Goal: Find specific page/section: Find specific page/section

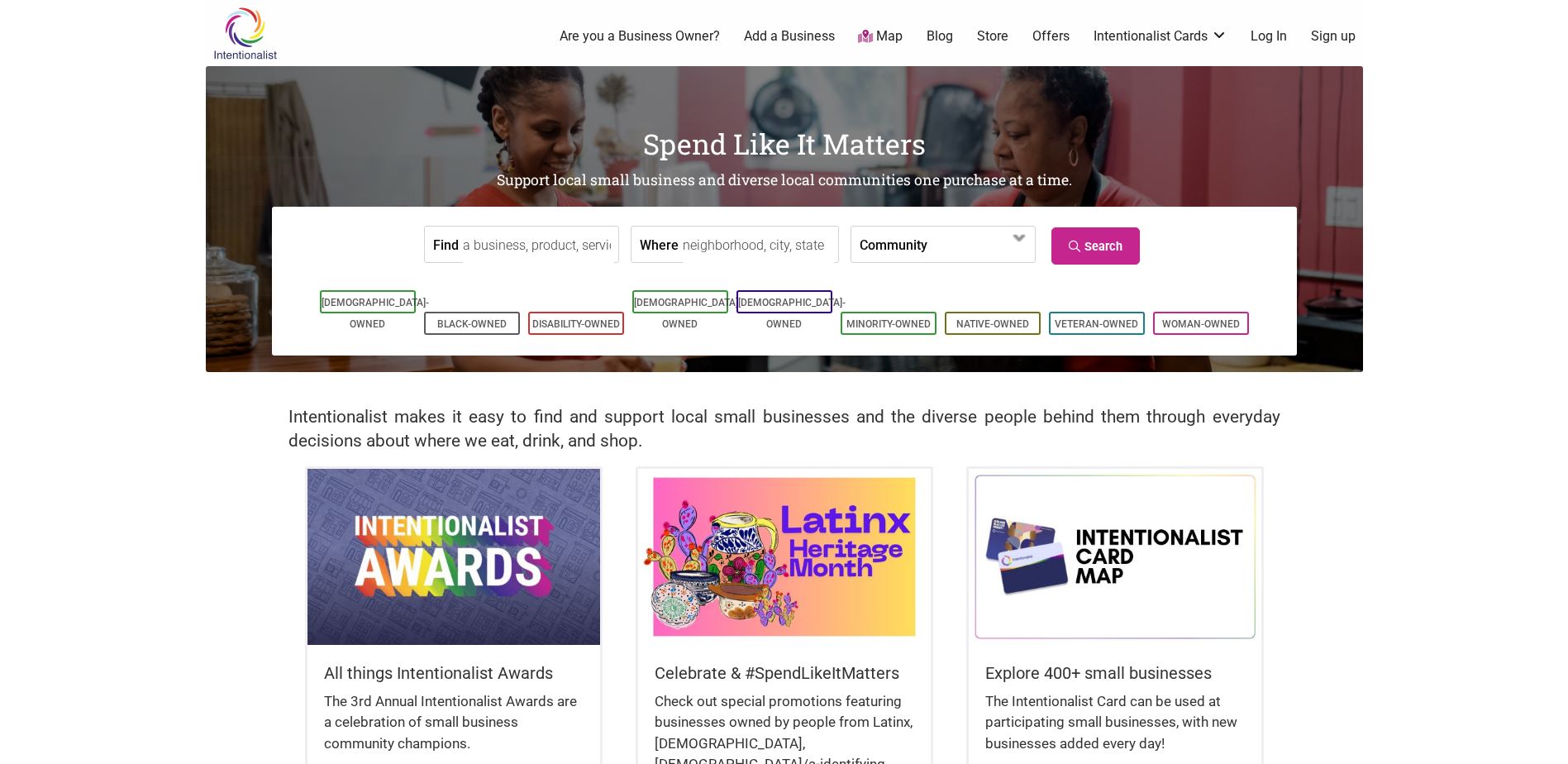
click at [561, 252] on input "Find" at bounding box center [538, 245] width 151 height 37
click at [741, 238] on input "Where" at bounding box center [758, 245] width 151 height 37
click at [729, 242] on input "Where" at bounding box center [758, 245] width 151 height 37
type input "[PERSON_NAME]"
click at [1086, 240] on link "Search" at bounding box center [1095, 246] width 88 height 37
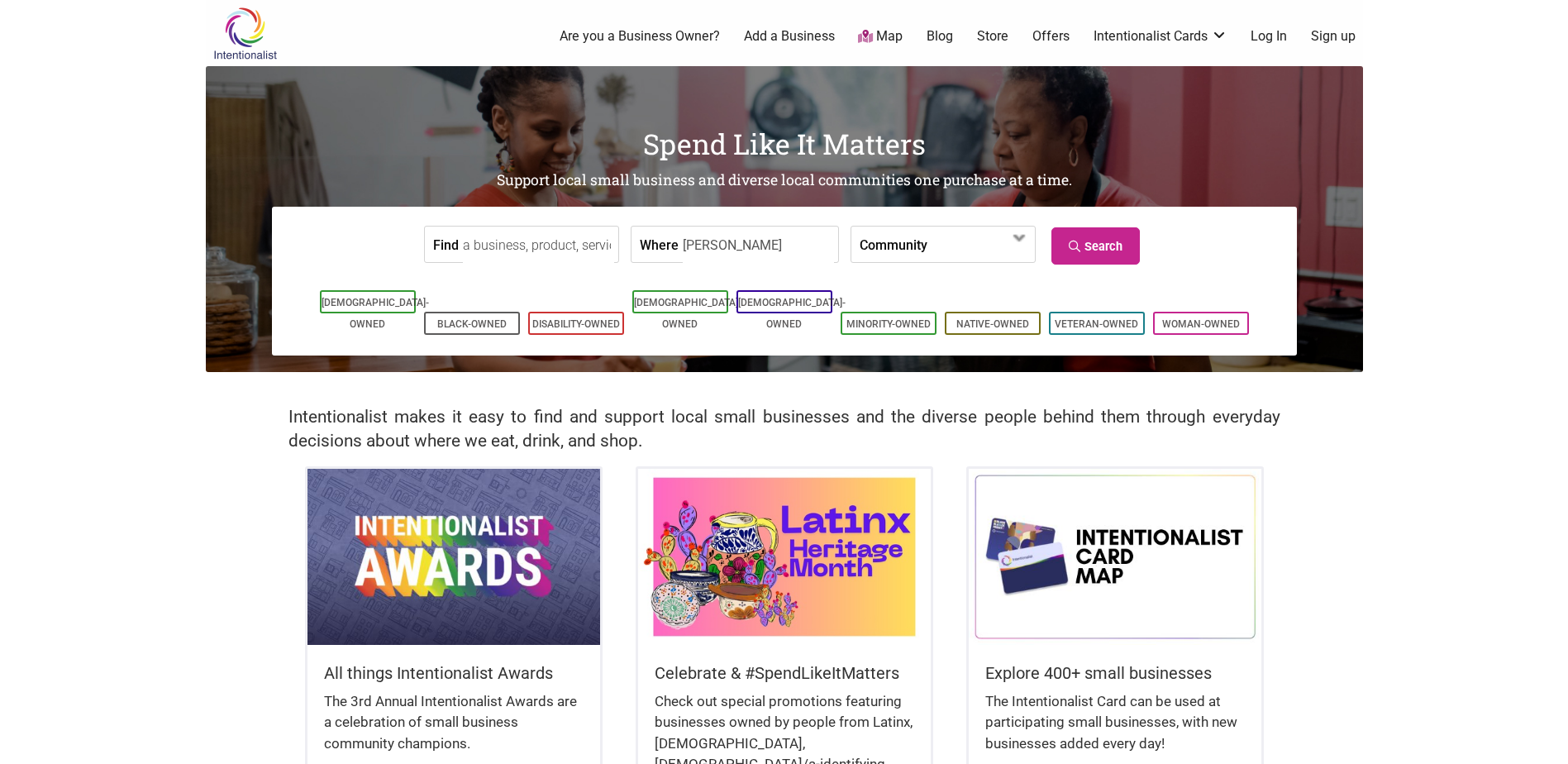
click at [869, 250] on label "Community" at bounding box center [893, 244] width 68 height 36
click at [870, 250] on label "Community" at bounding box center [893, 244] width 68 height 36
click at [350, 317] on ul "Asian-Owned Black-Owned Disability-Owned Latino-Owned LGBTQ-Owned Minority-Owne…" at bounding box center [784, 312] width 937 height 53
click at [456, 246] on div "Find" at bounding box center [522, 244] width 196 height 37
click at [881, 42] on link "Map" at bounding box center [880, 37] width 45 height 19
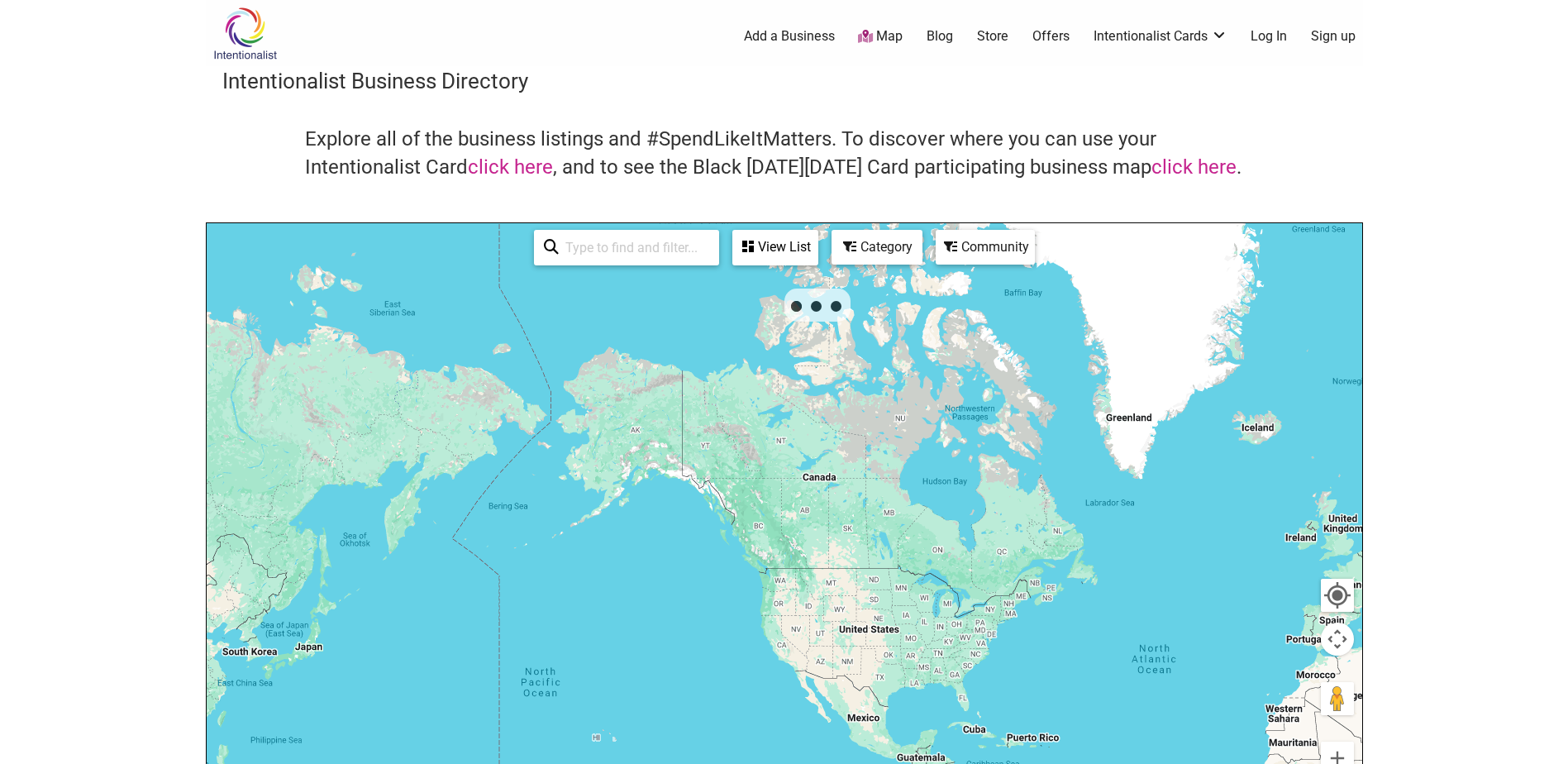
click at [645, 248] on input "search" at bounding box center [633, 247] width 150 height 32
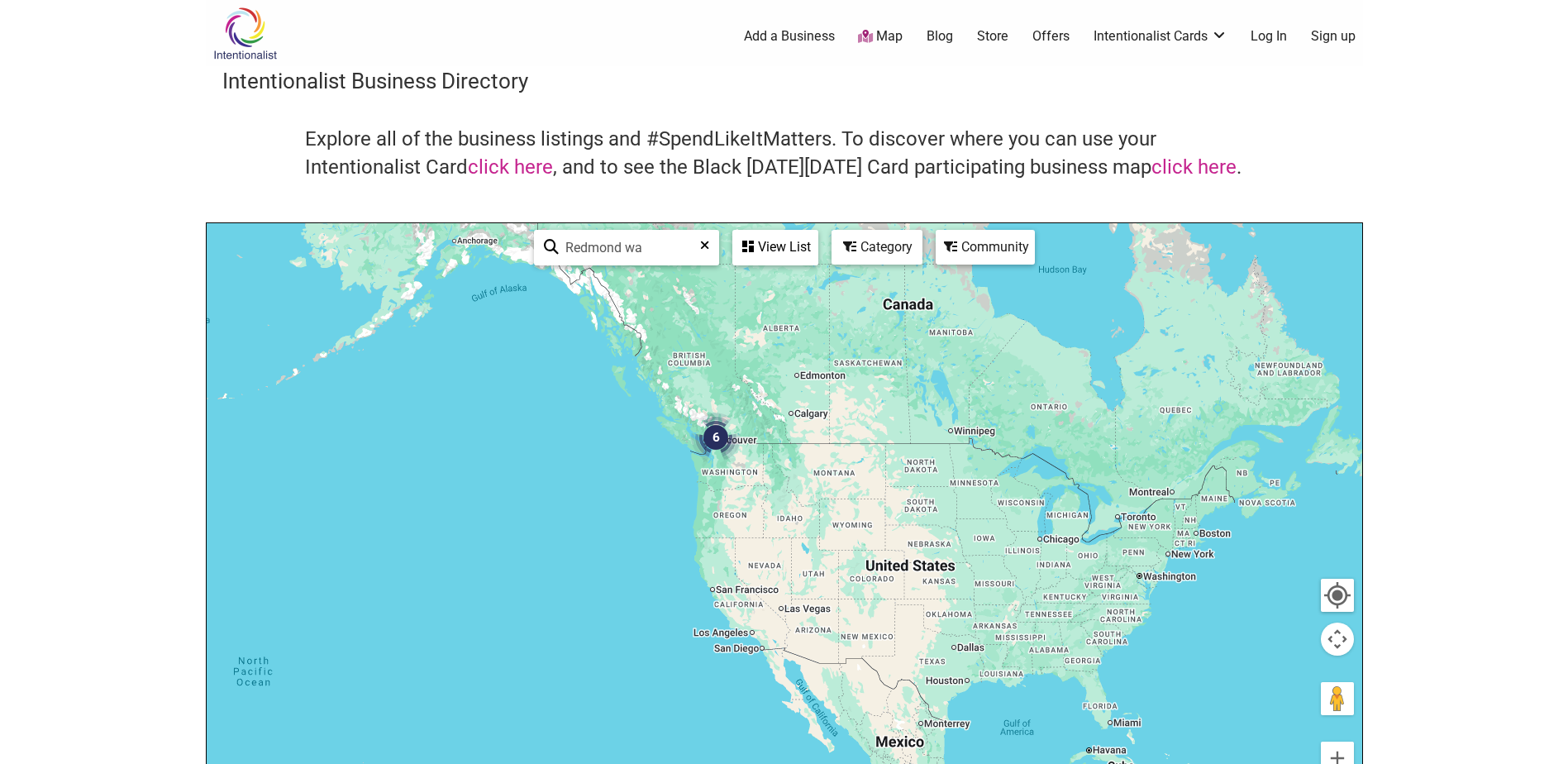
type input "Redmond wa"
click at [757, 239] on div "View List" at bounding box center [774, 247] width 82 height 31
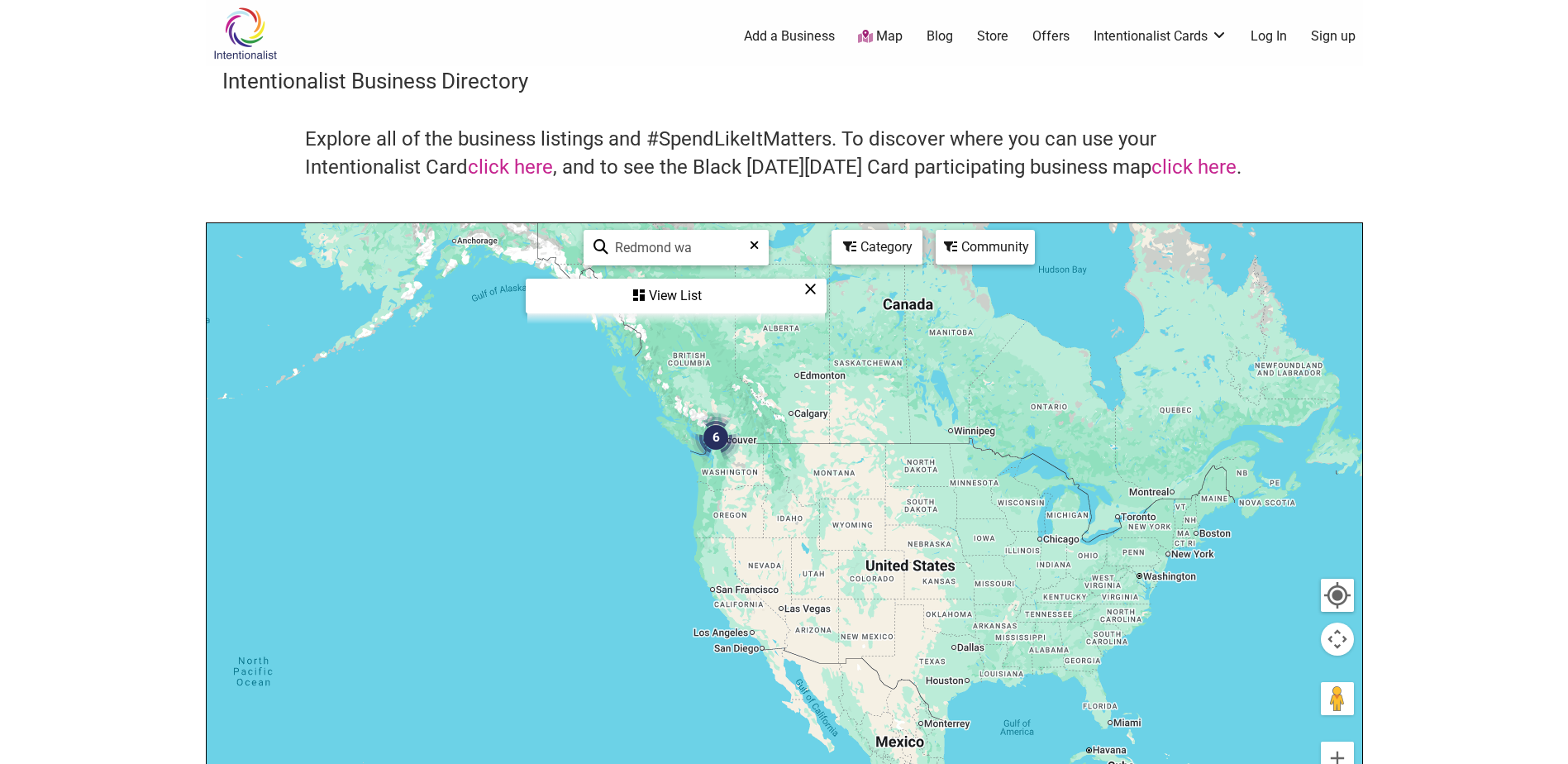
click at [670, 301] on div "View List" at bounding box center [676, 295] width 297 height 31
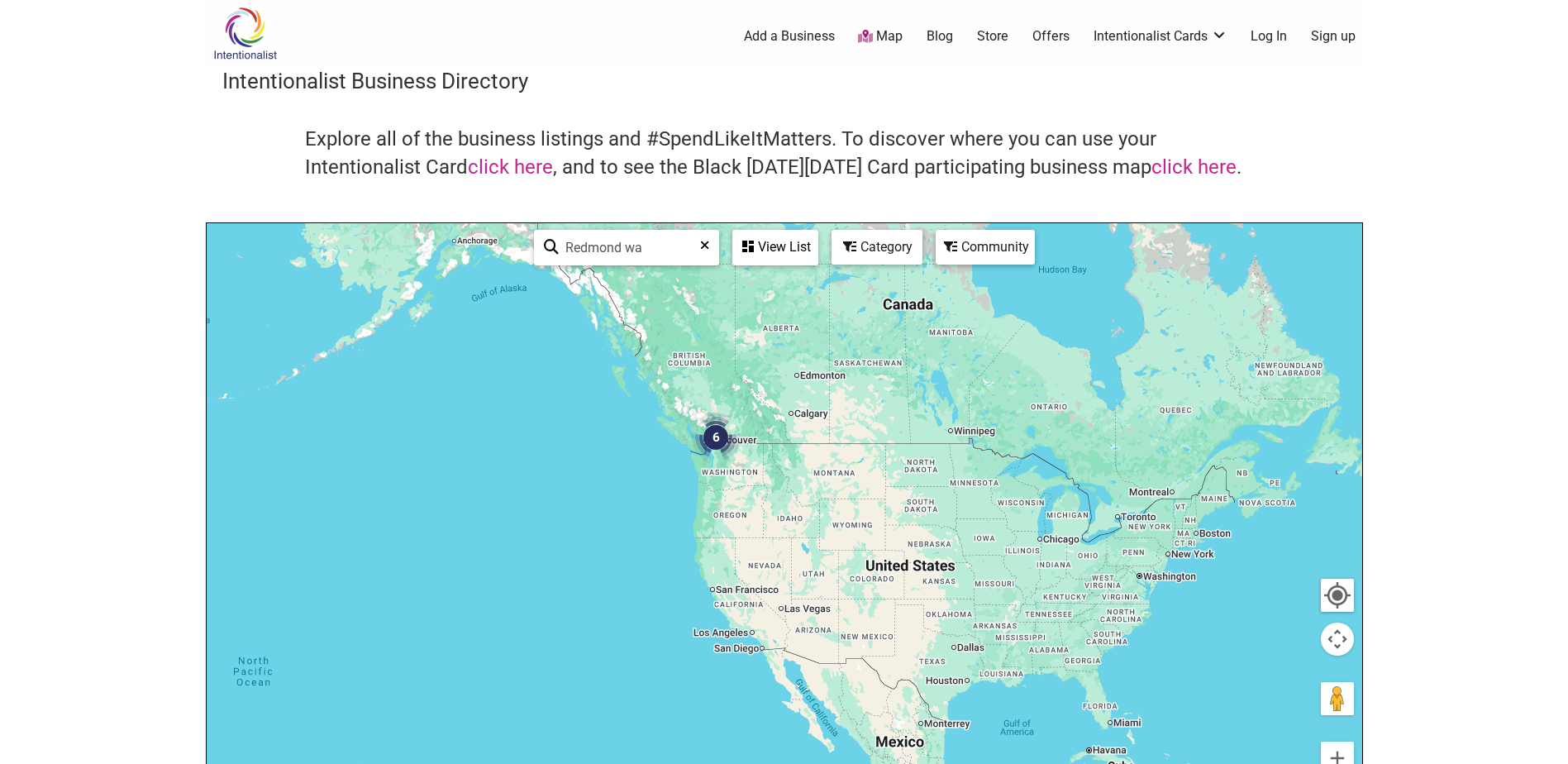
click at [663, 249] on input "Redmond wa" at bounding box center [633, 247] width 150 height 32
click at [703, 246] on icon at bounding box center [704, 252] width 9 height 25
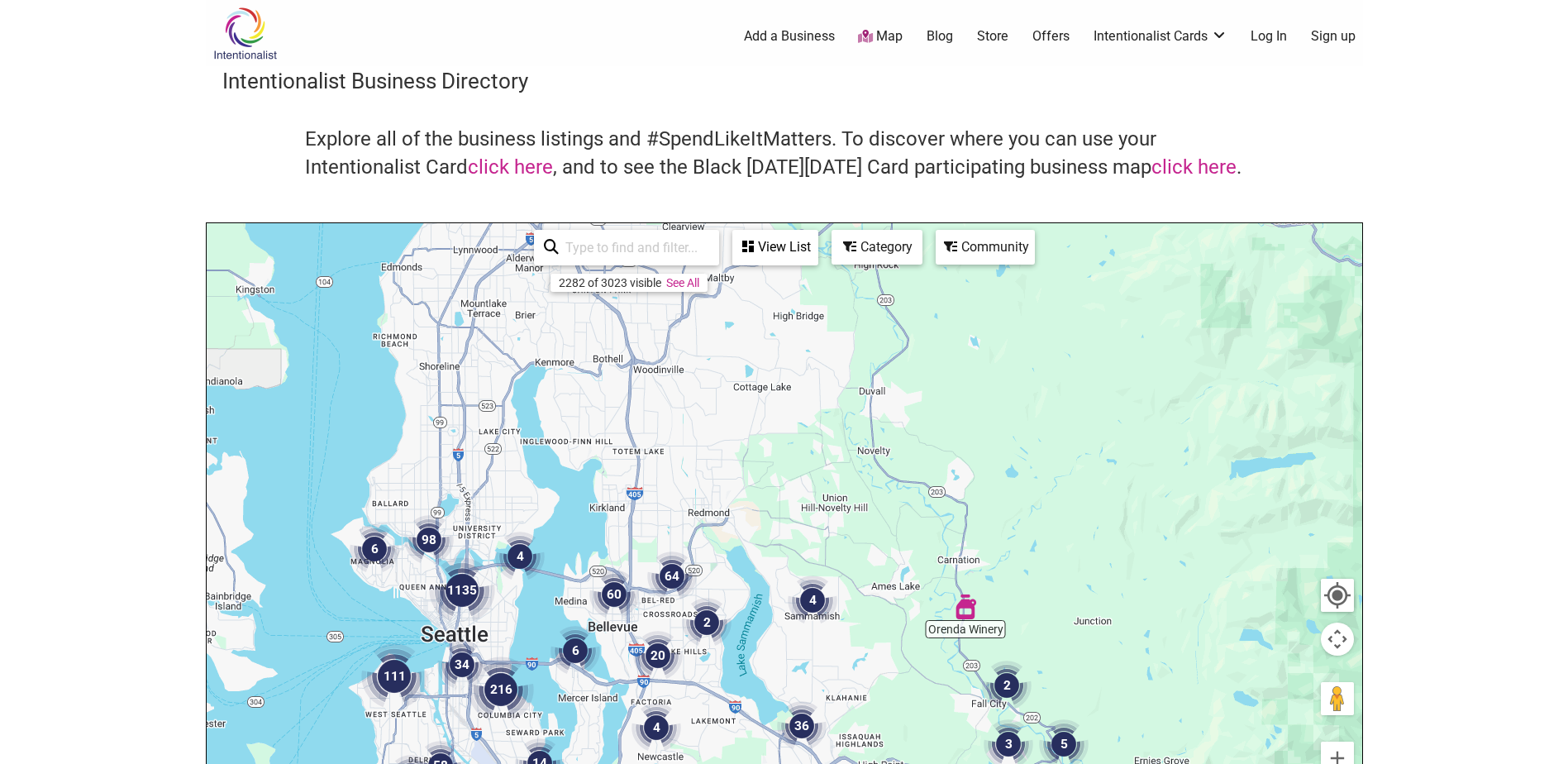
drag, startPoint x: 683, startPoint y: 331, endPoint x: 734, endPoint y: 665, distance: 337.9
click at [734, 665] on div at bounding box center [784, 545] width 1156 height 643
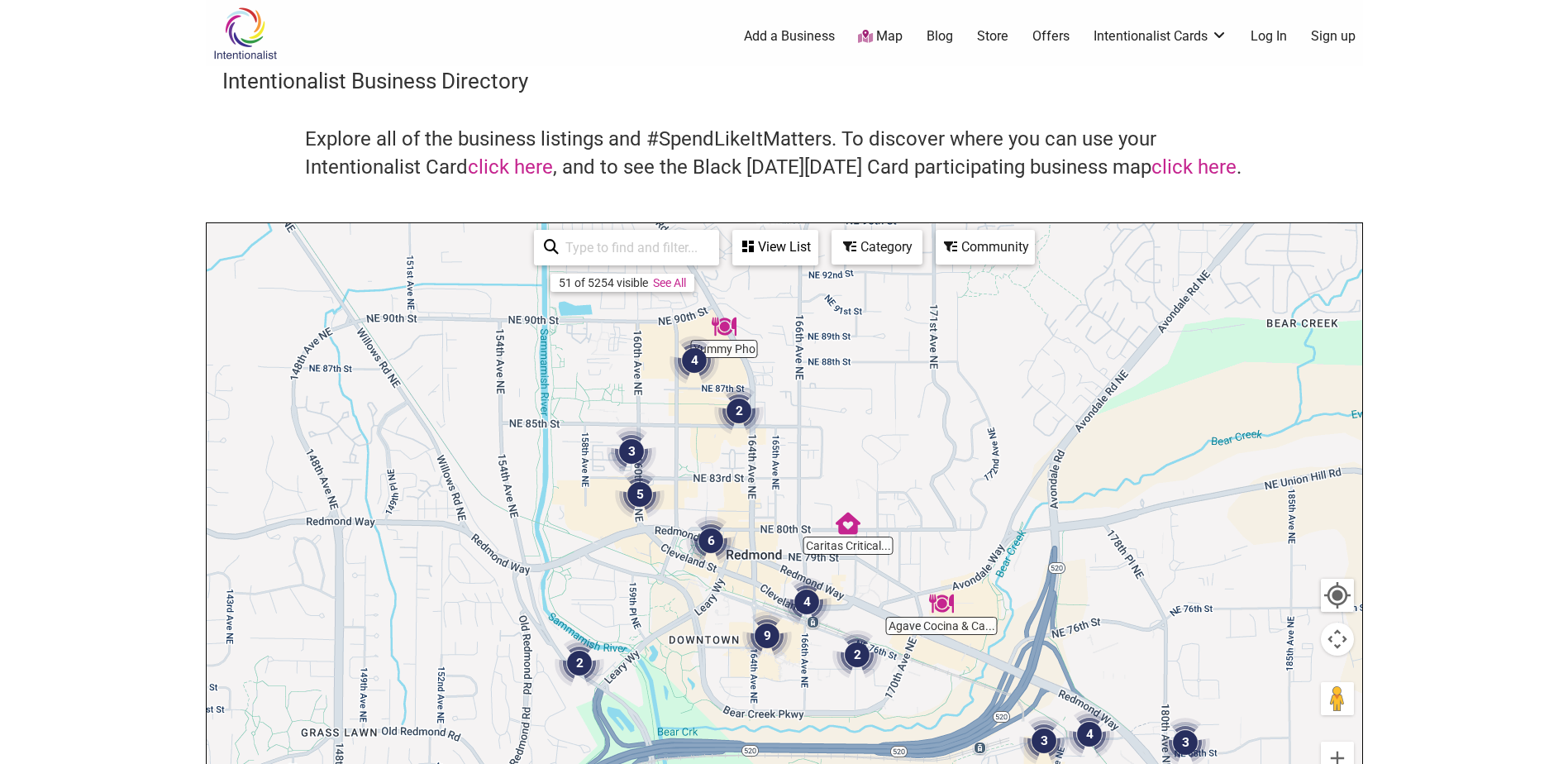
drag, startPoint x: 713, startPoint y: 569, endPoint x: 842, endPoint y: 478, distance: 157.9
click at [842, 478] on div at bounding box center [784, 545] width 1156 height 643
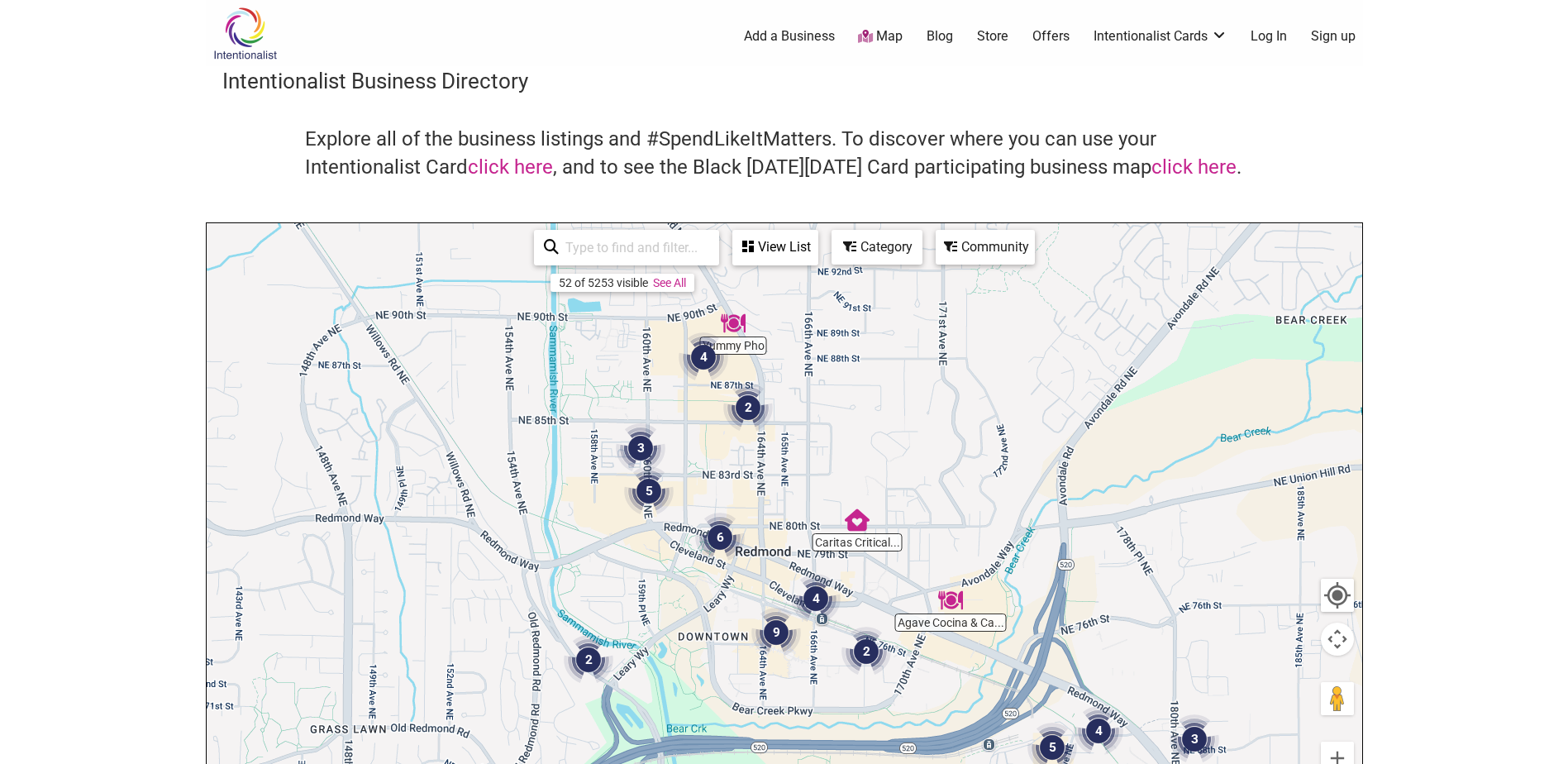
click at [727, 535] on img "6" at bounding box center [719, 537] width 63 height 63
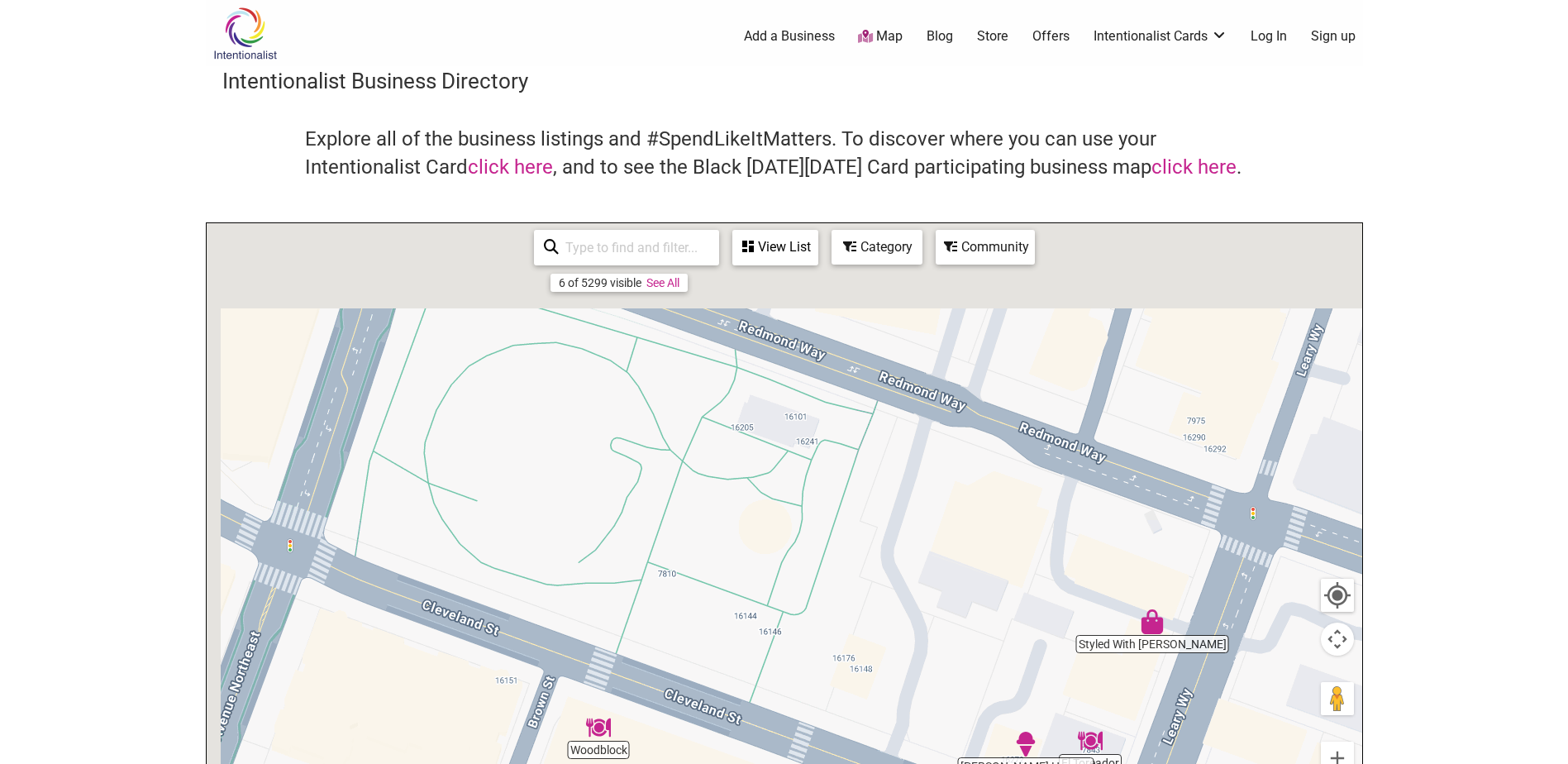
drag, startPoint x: 967, startPoint y: 628, endPoint x: 1032, endPoint y: 753, distance: 140.9
click at [1032, 753] on div "To navigate, press the arrow keys." at bounding box center [784, 545] width 1156 height 643
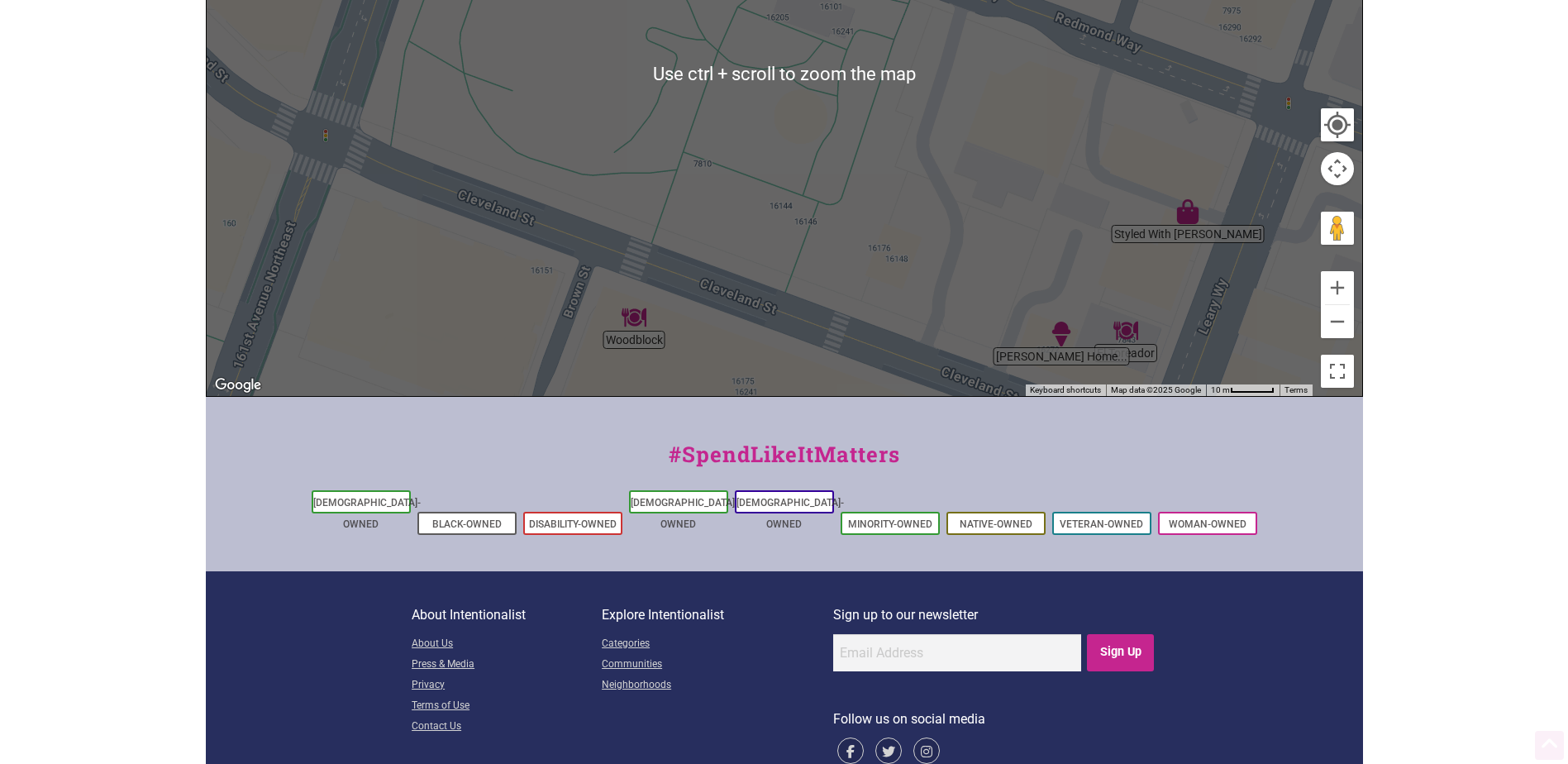
scroll to position [496, 0]
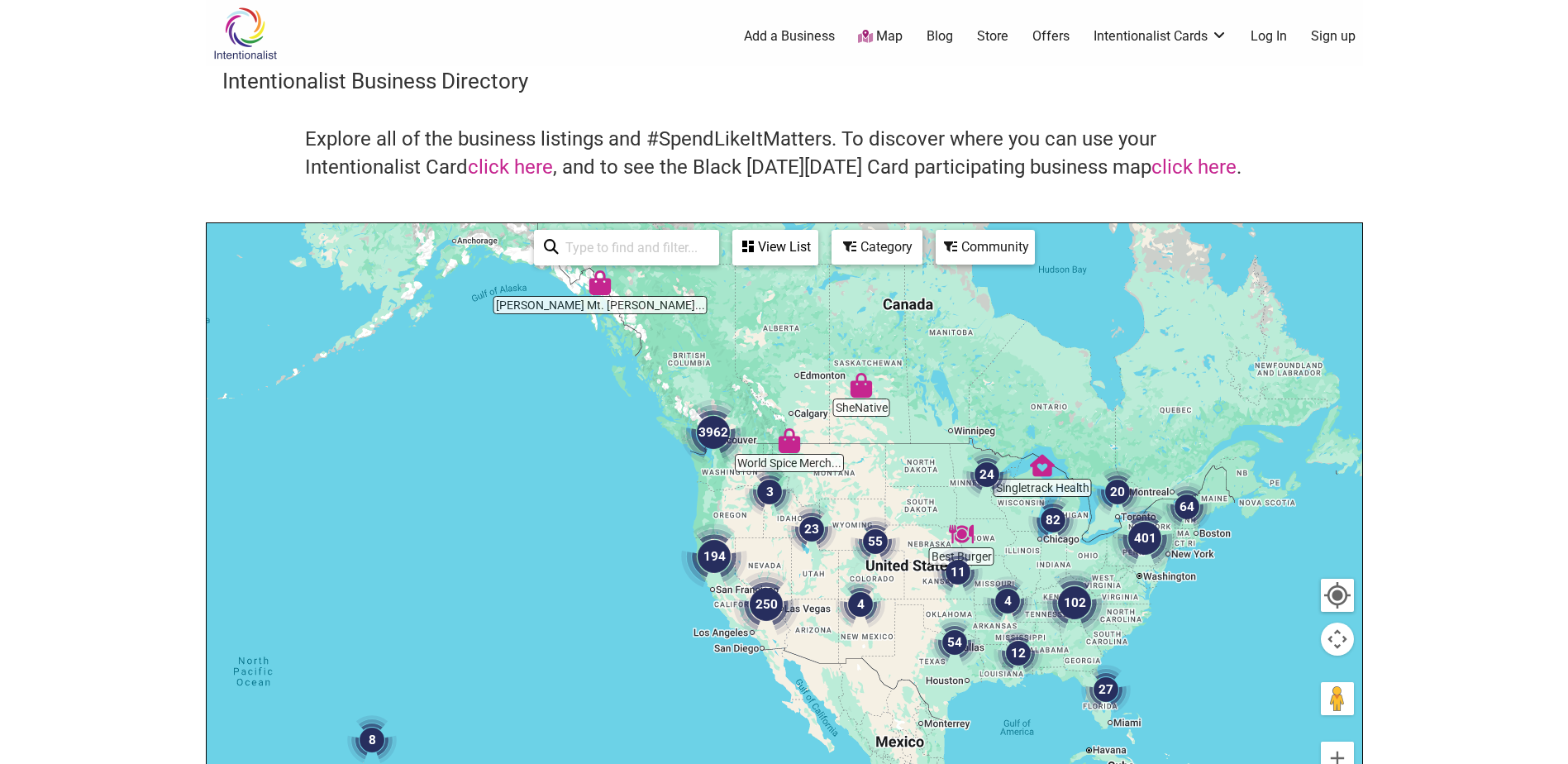
click at [799, 246] on div "View List" at bounding box center [774, 247] width 82 height 31
